Goal: Find specific page/section: Find specific page/section

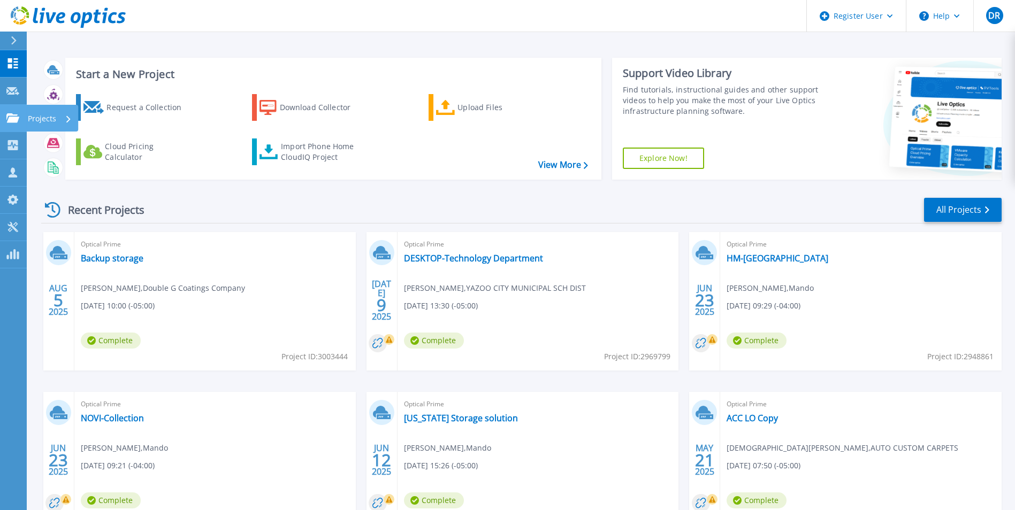
click at [9, 118] on icon at bounding box center [12, 117] width 13 height 9
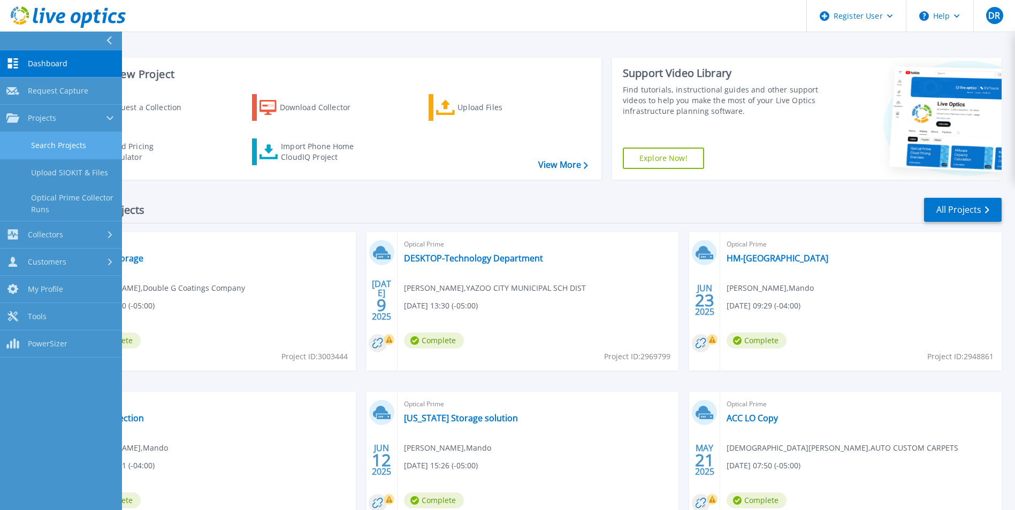
click at [44, 149] on link "Search Projects" at bounding box center [61, 145] width 122 height 27
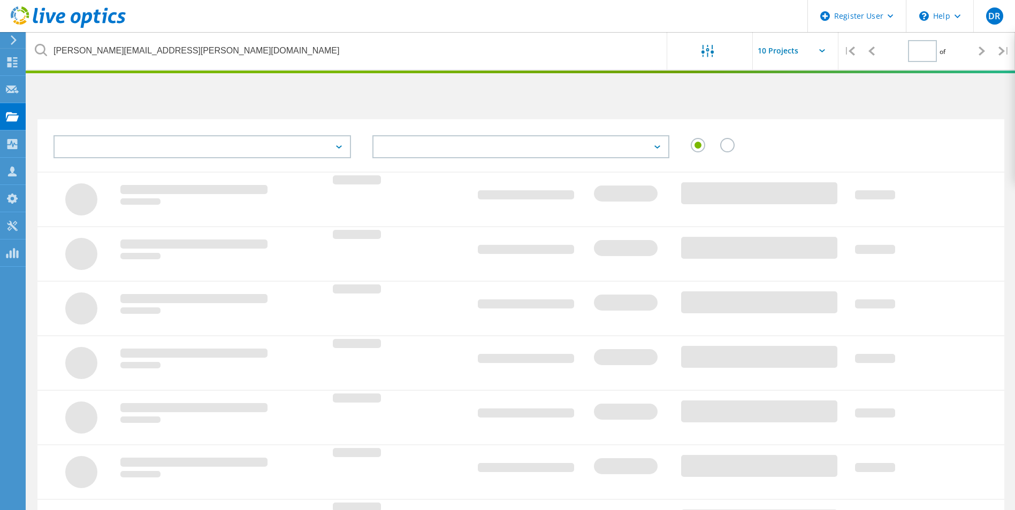
type input "1"
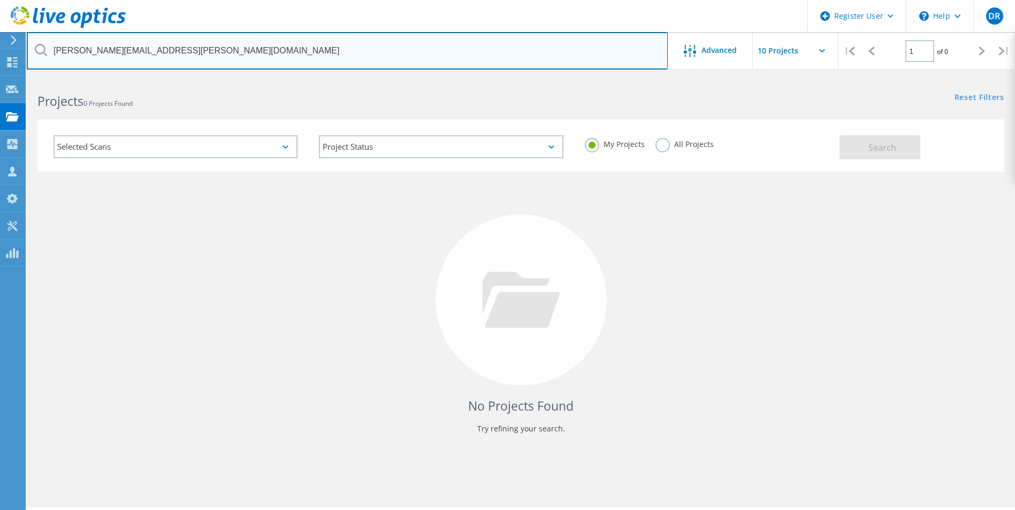
drag, startPoint x: 164, startPoint y: 54, endPoint x: 195, endPoint y: 56, distance: 30.5
click at [195, 56] on input "Serena.Celentano@semrhi.com" at bounding box center [347, 50] width 641 height 37
type input "Somerena.Celentano@semrhi.c"
click at [305, 54] on input "Somerena.Celentano@semrhi.c" at bounding box center [347, 50] width 641 height 37
drag, startPoint x: 256, startPoint y: 52, endPoint x: -98, endPoint y: 43, distance: 354.3
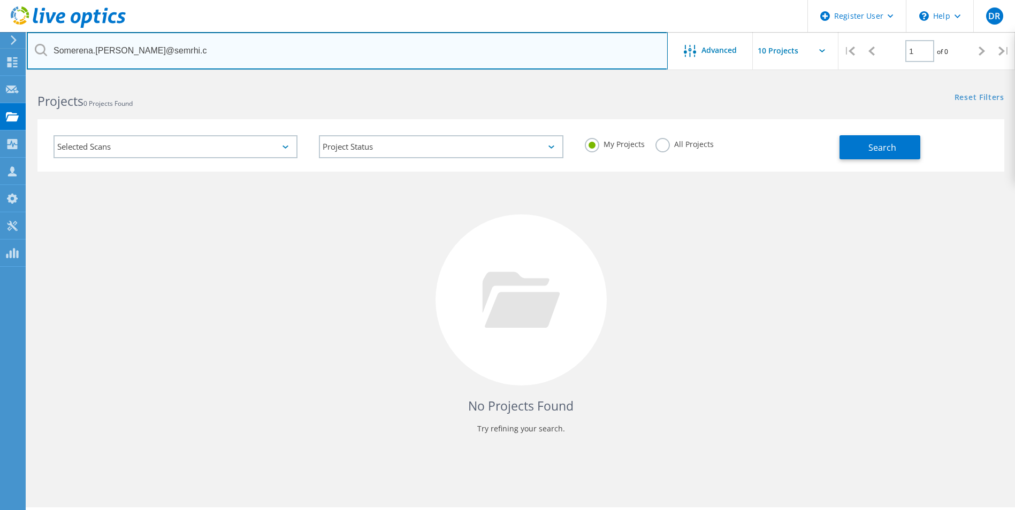
click at [0, 43] on html "Register User \n Help Explore Helpful Articles Contact Support DR Dell User Dan…" at bounding box center [507, 310] width 1015 height 620
click at [151, 50] on input "text" at bounding box center [347, 50] width 641 height 37
drag, startPoint x: 151, startPoint y: 49, endPoint x: 94, endPoint y: 51, distance: 57.3
click at [93, 52] on input "text" at bounding box center [347, 50] width 641 height 37
paste input "henry.douglas@trideltasystems.com"
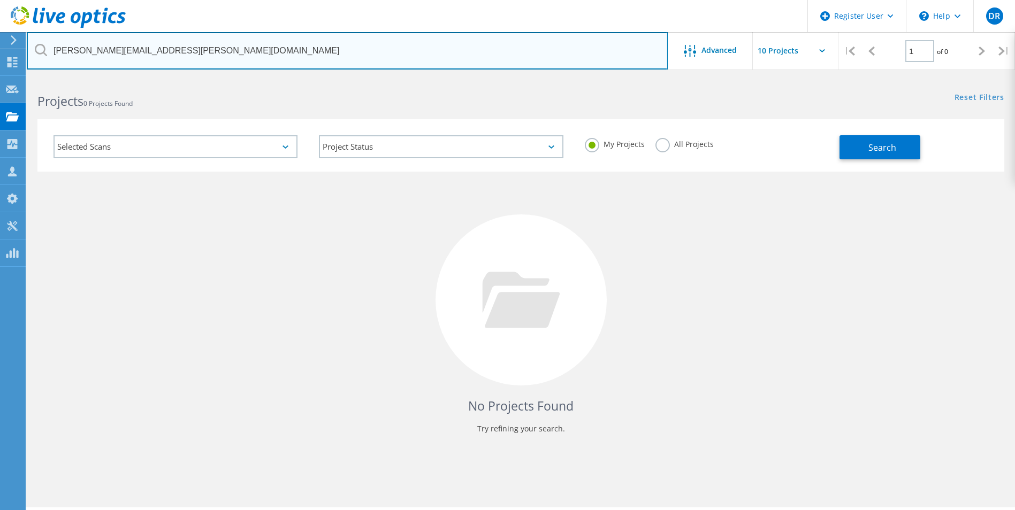
type input "henry.douglas@trideltasystems.com"
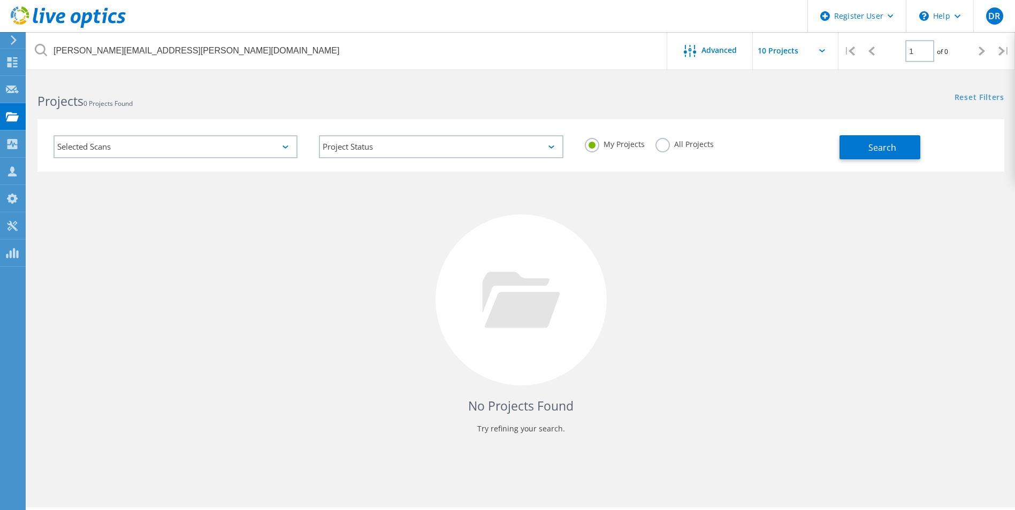
drag, startPoint x: 652, startPoint y: 146, endPoint x: 673, endPoint y: 147, distance: 20.9
click at [653, 146] on div "My Projects All Projects" at bounding box center [706, 145] width 265 height 40
drag, startPoint x: 633, startPoint y: 144, endPoint x: 663, endPoint y: 144, distance: 30.5
click at [635, 144] on label "My Projects" at bounding box center [615, 143] width 60 height 10
click at [0, 0] on input "My Projects" at bounding box center [0, 0] width 0 height 0
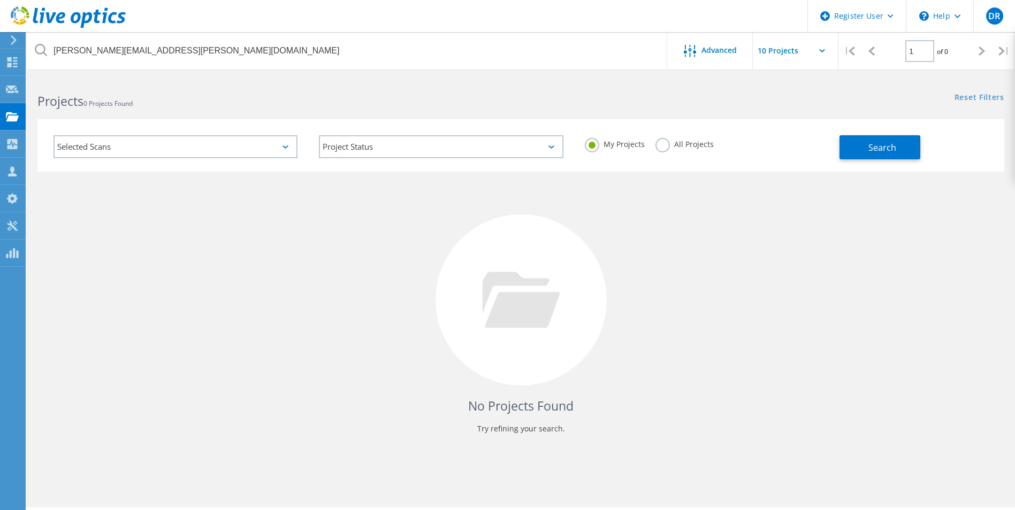
drag, startPoint x: 663, startPoint y: 144, endPoint x: 732, endPoint y: 156, distance: 69.5
click at [664, 144] on label "All Projects" at bounding box center [684, 143] width 58 height 10
click at [0, 0] on input "All Projects" at bounding box center [0, 0] width 0 height 0
drag, startPoint x: 816, startPoint y: 159, endPoint x: 853, endPoint y: 155, distance: 37.1
click at [818, 159] on div "My Projects All Projects" at bounding box center [706, 145] width 265 height 40
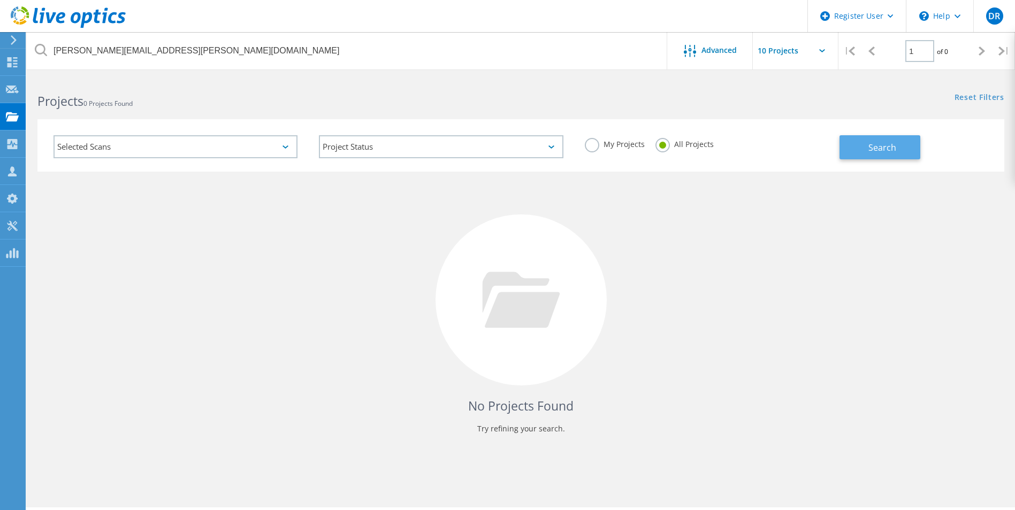
click at [857, 152] on button "Search" at bounding box center [879, 147] width 81 height 24
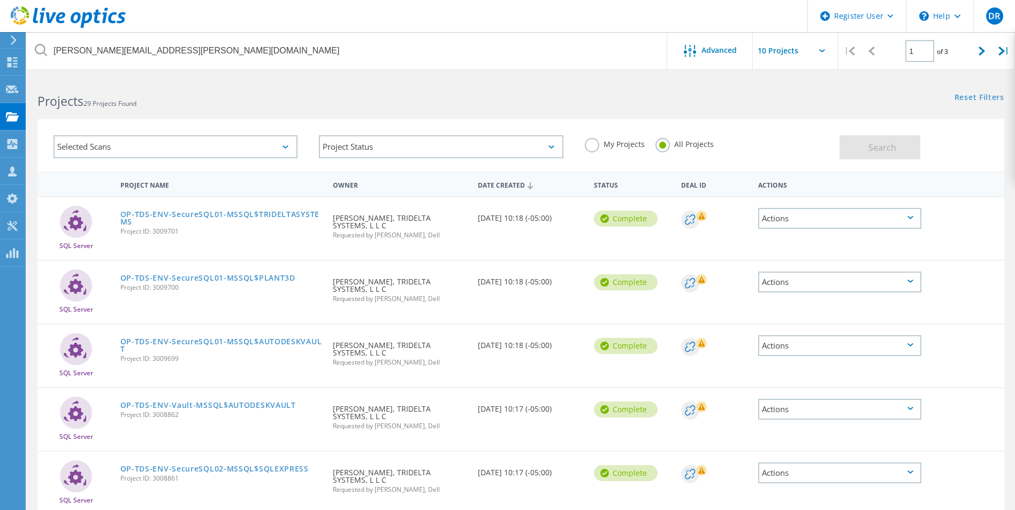
scroll to position [321, 0]
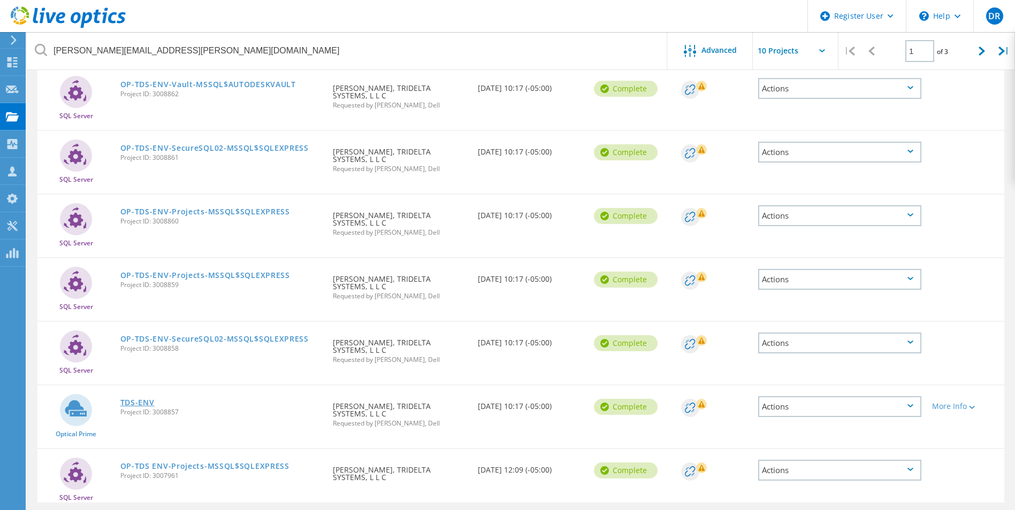
click at [145, 404] on link "TDS-ENV" at bounding box center [137, 402] width 34 height 7
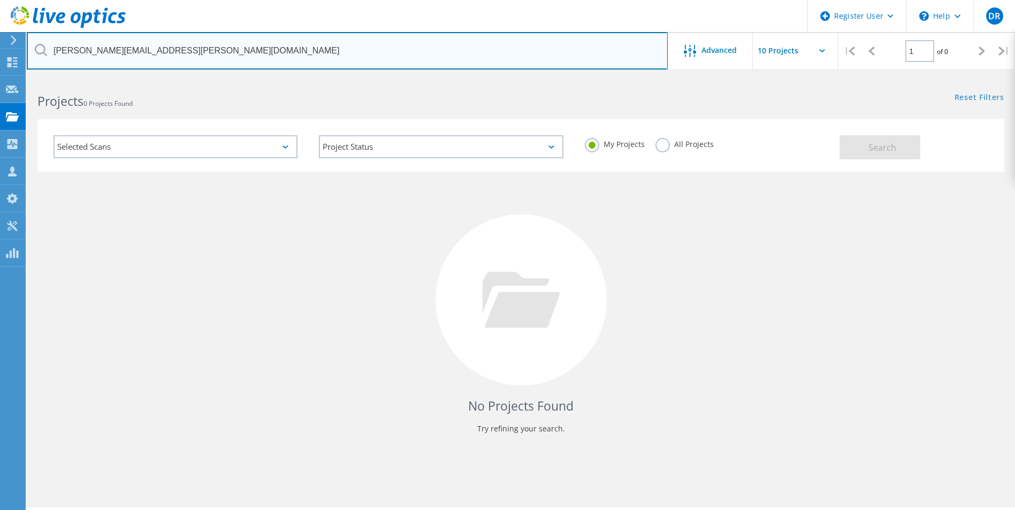
click at [238, 52] on input "[PERSON_NAME][EMAIL_ADDRESS][PERSON_NAME][DOMAIN_NAME]" at bounding box center [347, 50] width 641 height 37
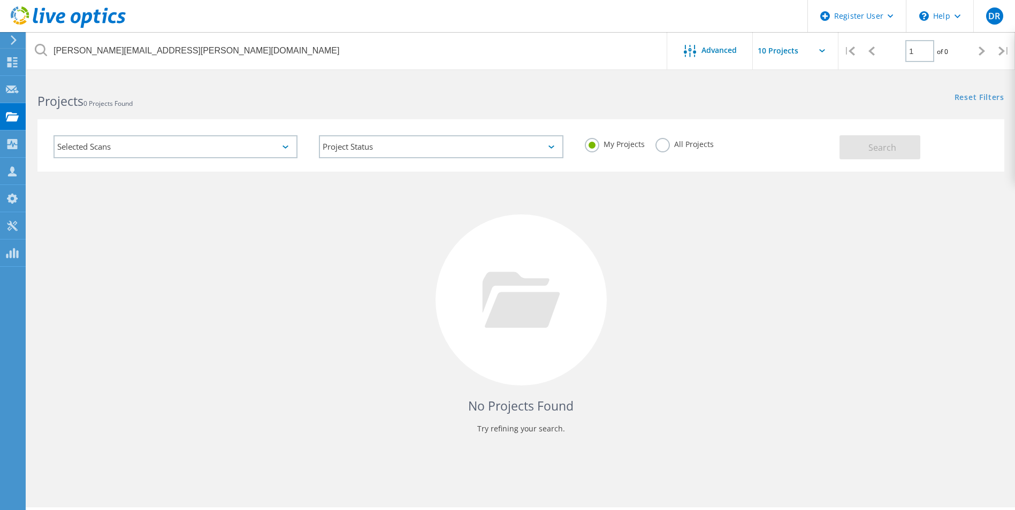
click at [667, 144] on label "All Projects" at bounding box center [684, 143] width 58 height 10
click at [0, 0] on input "All Projects" at bounding box center [0, 0] width 0 height 0
click at [882, 156] on button "Search" at bounding box center [879, 147] width 81 height 24
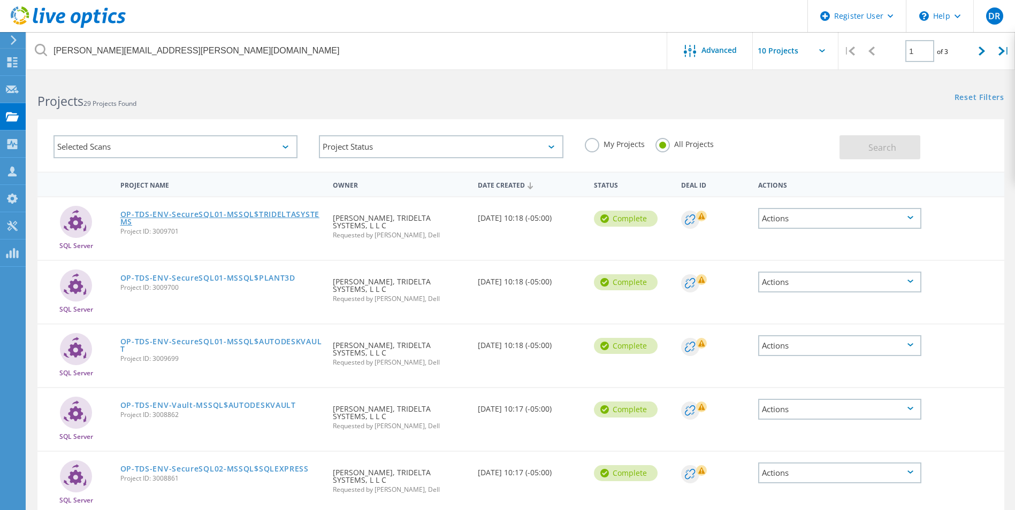
click at [285, 213] on link "OP-TDS-ENV-SecureSQL01-MSSQL$TRIDELTASYSTEMS" at bounding box center [221, 218] width 202 height 15
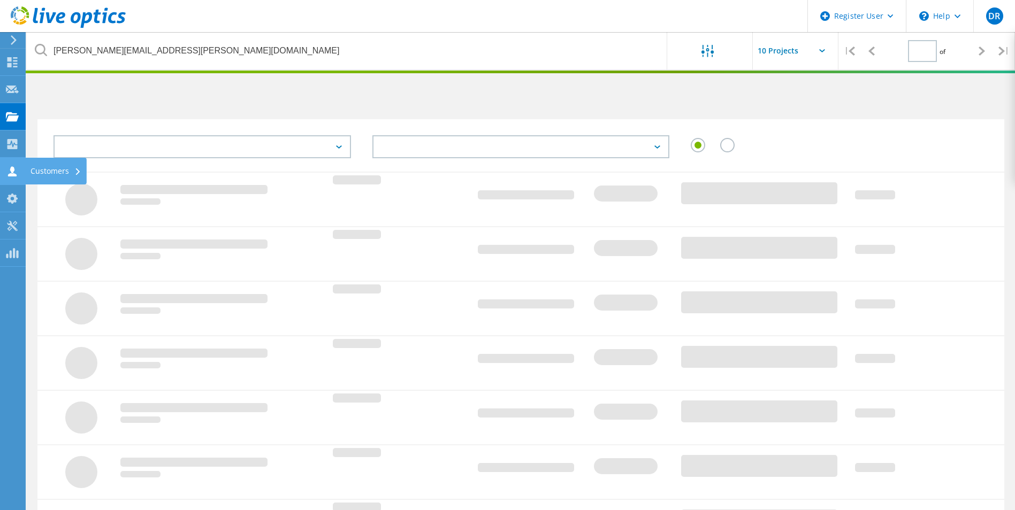
type input "1"
